Goal: Check status: Check status

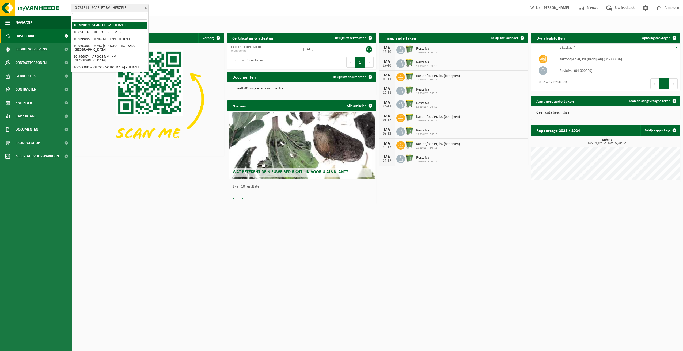
click at [134, 7] on span "10-781819 - SCARLET BV - HERZELE" at bounding box center [109, 7] width 77 height 7
select select "152745"
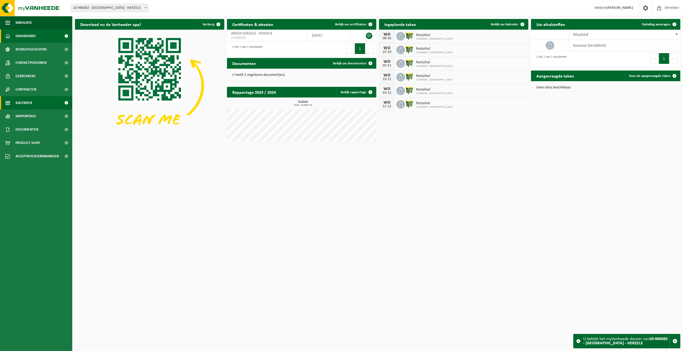
click at [31, 100] on span "Kalender" at bounding box center [24, 102] width 17 height 13
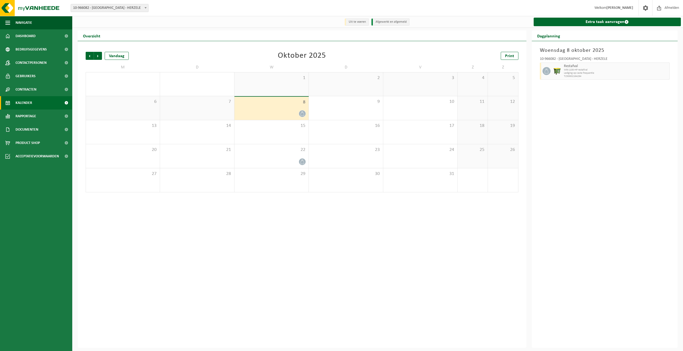
click at [285, 113] on div at bounding box center [271, 113] width 69 height 7
